Goal: Information Seeking & Learning: Learn about a topic

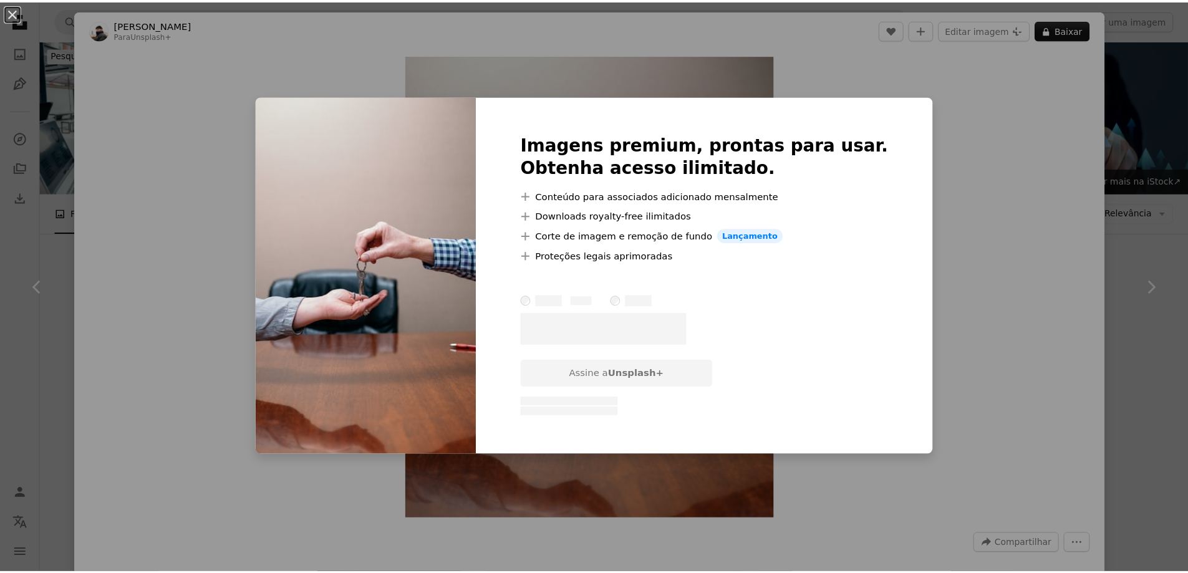
scroll to position [686, 0]
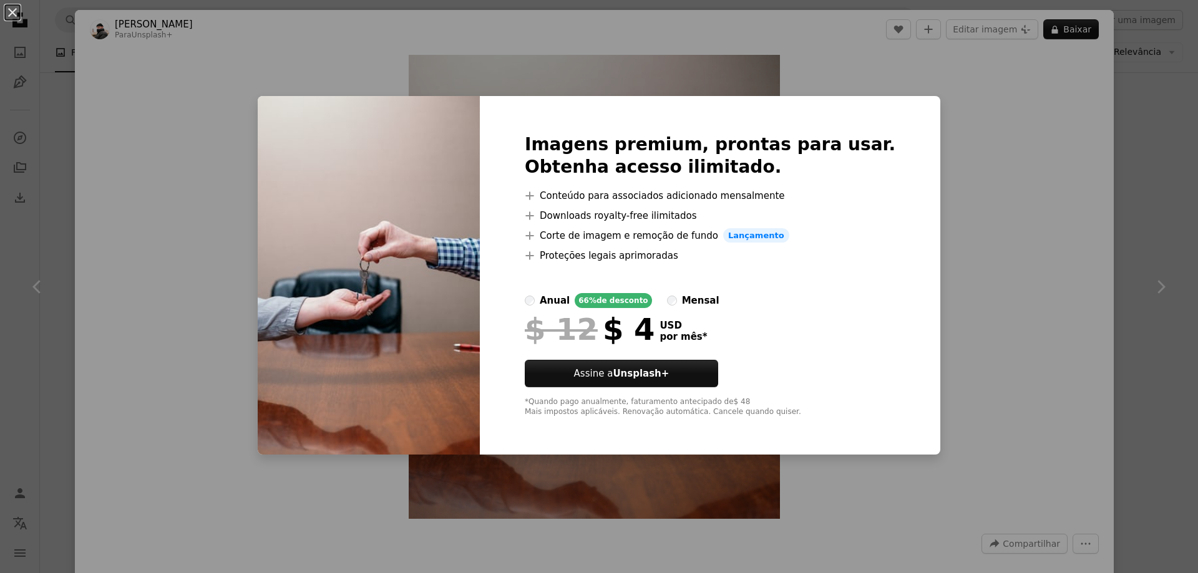
click at [946, 292] on div "An X shape Imagens premium, prontas para usar. Obtenha acesso ilimitado. A plus…" at bounding box center [599, 286] width 1198 height 573
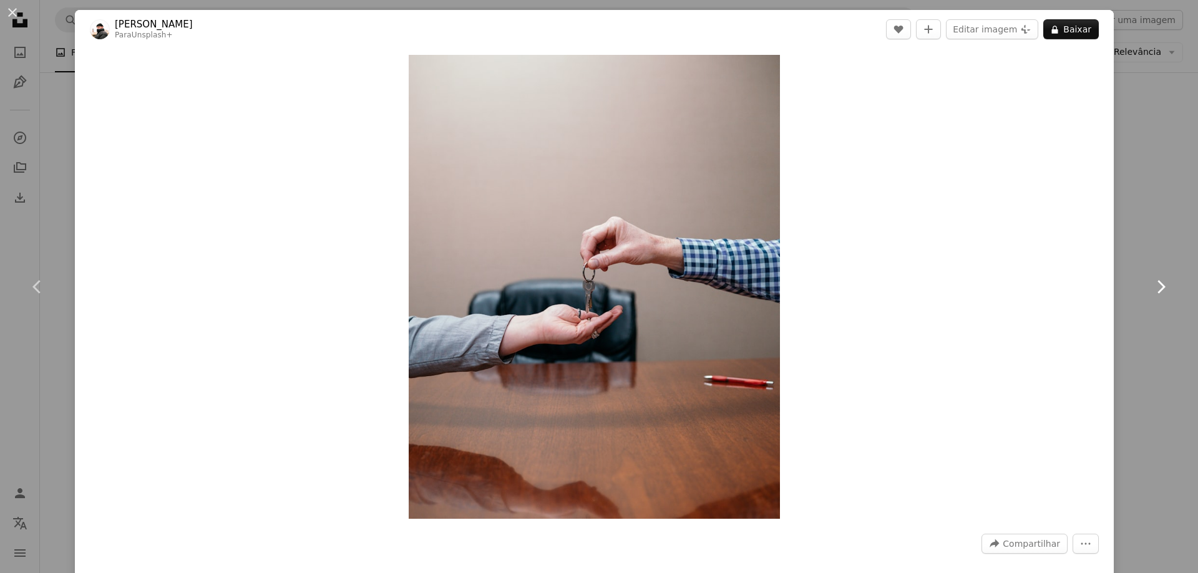
click at [1150, 287] on icon "Chevron right" at bounding box center [1160, 287] width 20 height 20
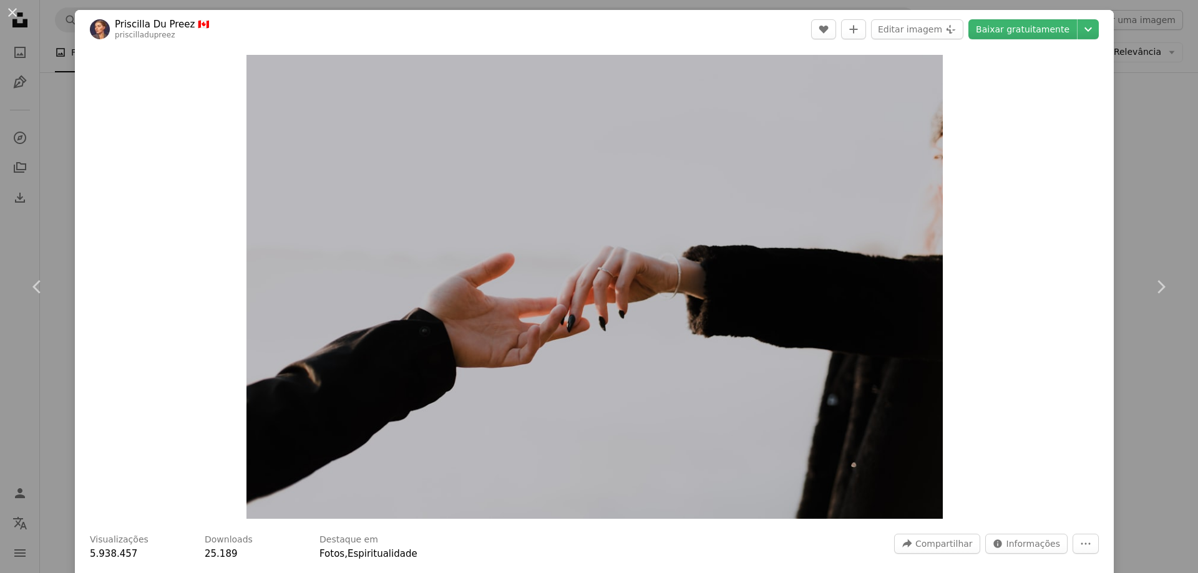
click at [1122, 84] on div "An X shape Chevron left Chevron right Priscilla Du Preez 🇨🇦 priscilladupreez A …" at bounding box center [599, 286] width 1198 height 573
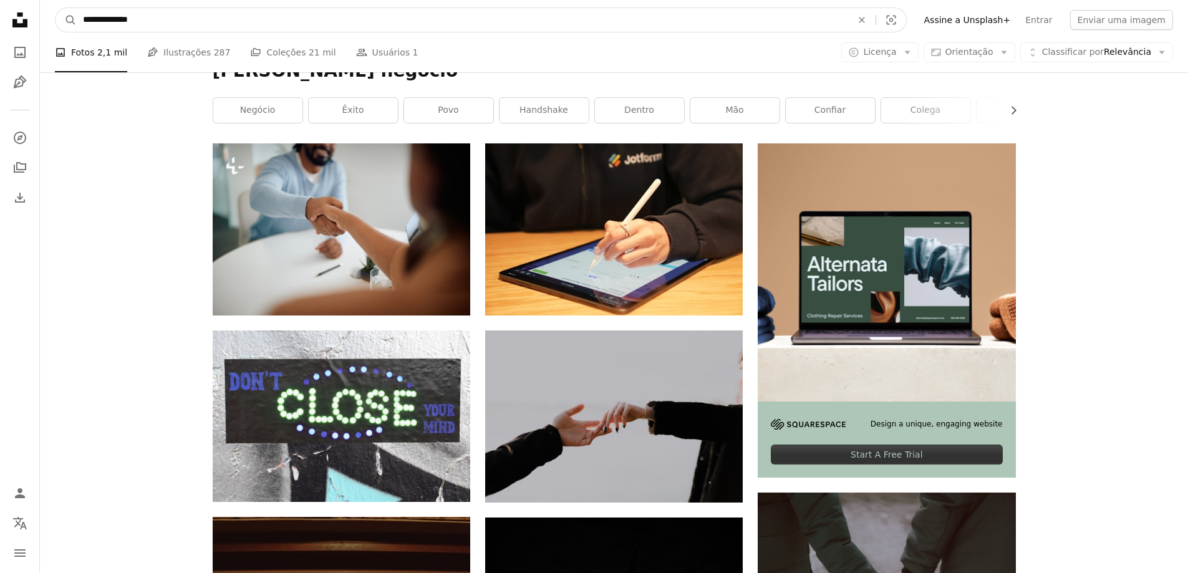
drag, startPoint x: 164, startPoint y: 14, endPoint x: 0, endPoint y: 0, distance: 164.6
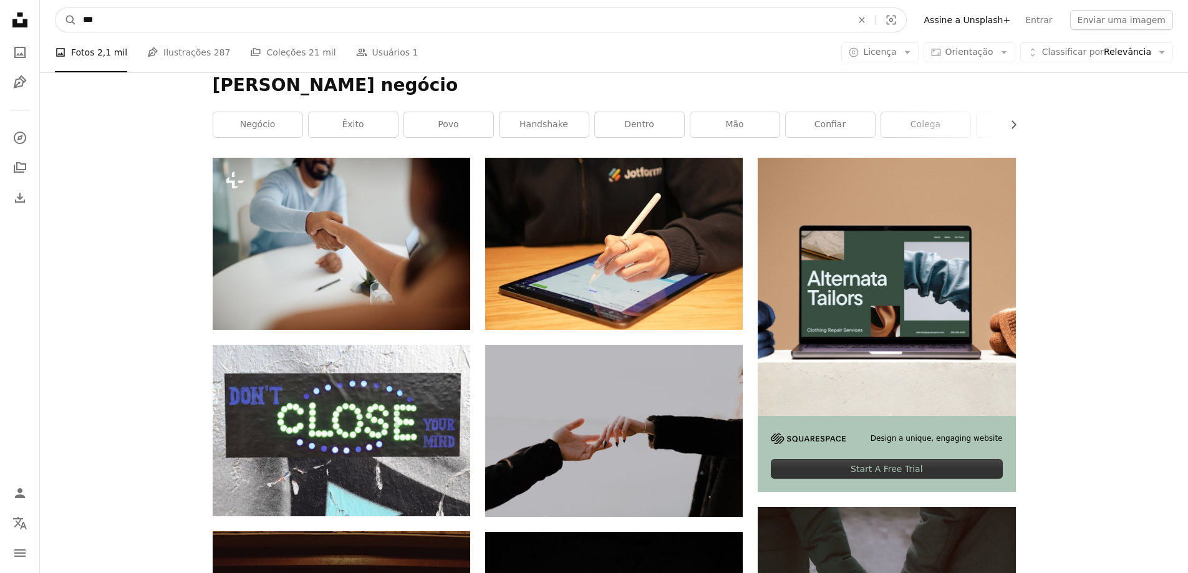
type input "****"
click button "A magnifying glass" at bounding box center [66, 20] width 21 height 24
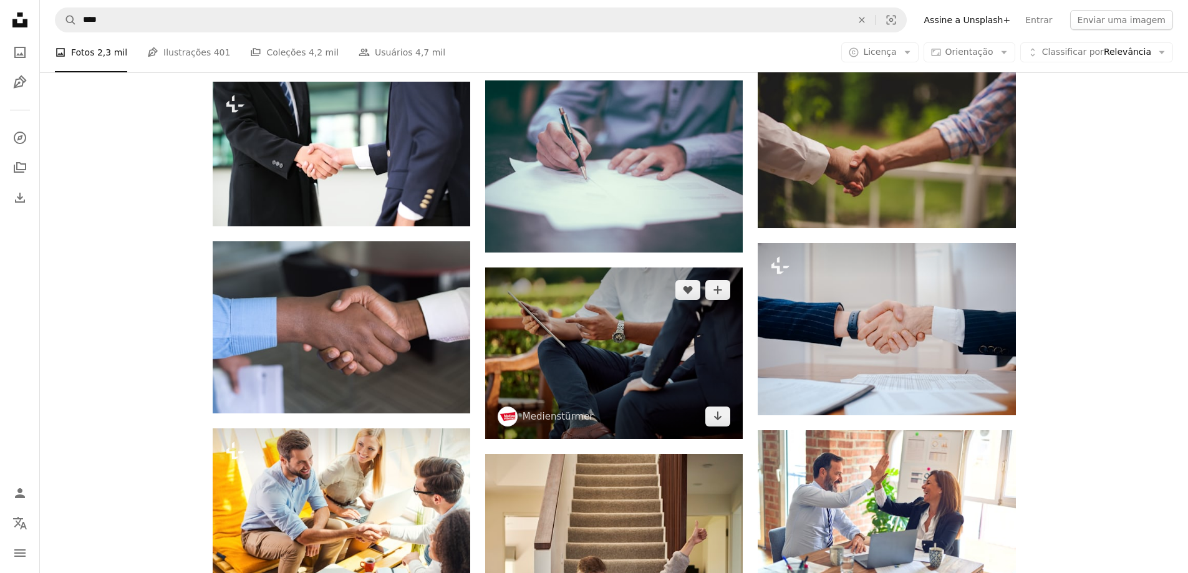
scroll to position [686, 0]
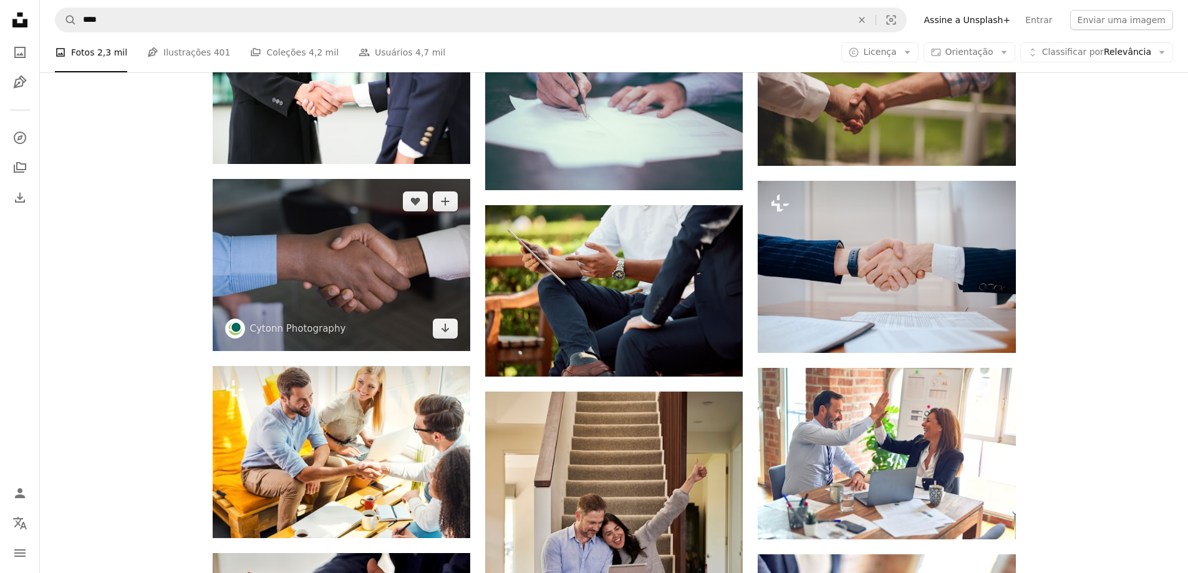
click at [283, 261] on img at bounding box center [342, 265] width 258 height 172
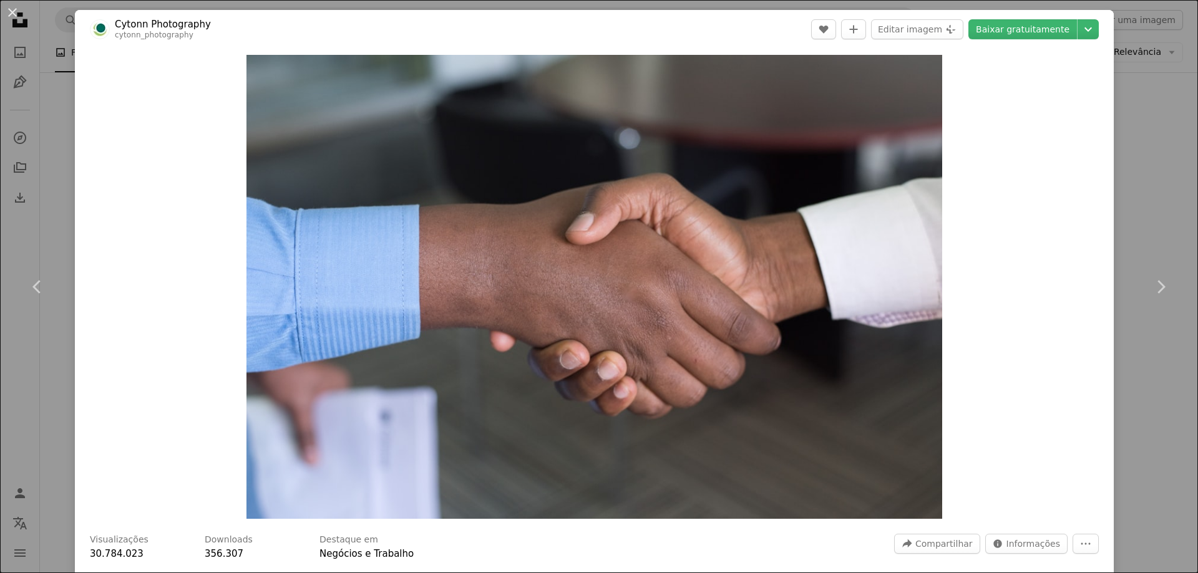
drag, startPoint x: 1151, startPoint y: 143, endPoint x: 1143, endPoint y: 151, distance: 10.6
click at [1151, 143] on div "An X shape Chevron left Chevron right Cytonn Photography cytonn_photography A h…" at bounding box center [599, 286] width 1198 height 573
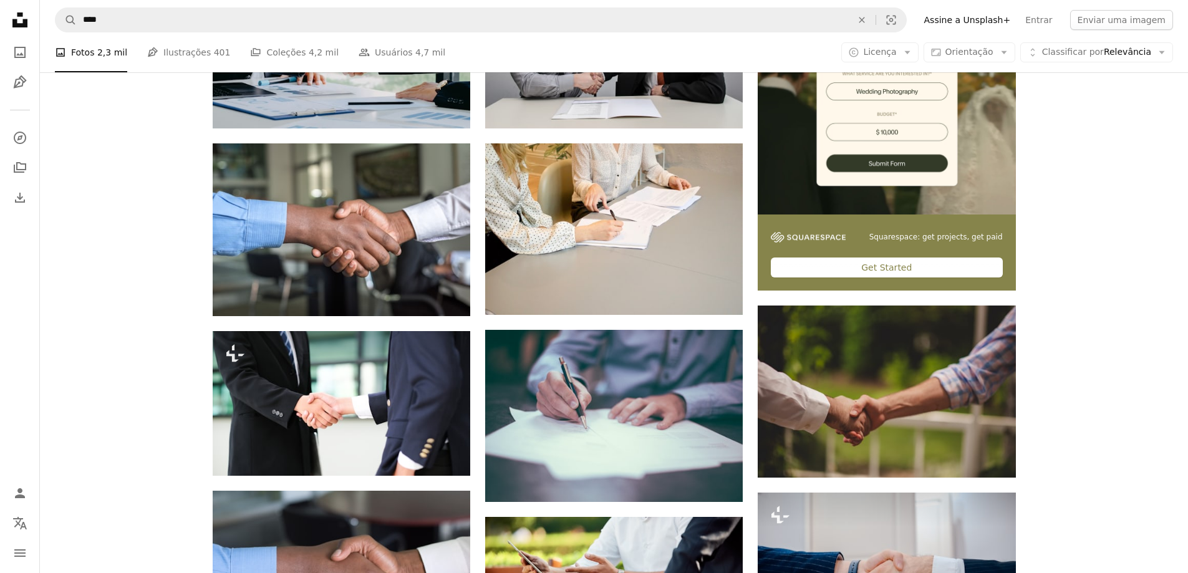
scroll to position [187, 0]
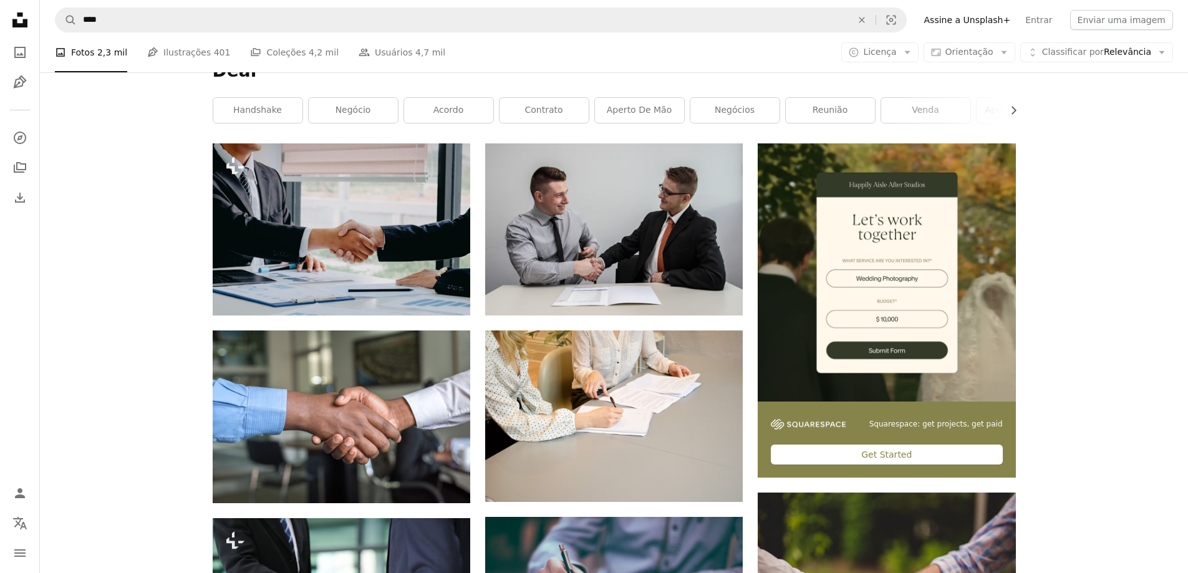
click at [17, 22] on icon "Unsplash logo Página inicial da Unsplash" at bounding box center [19, 19] width 25 height 25
